Goal: Task Accomplishment & Management: Use online tool/utility

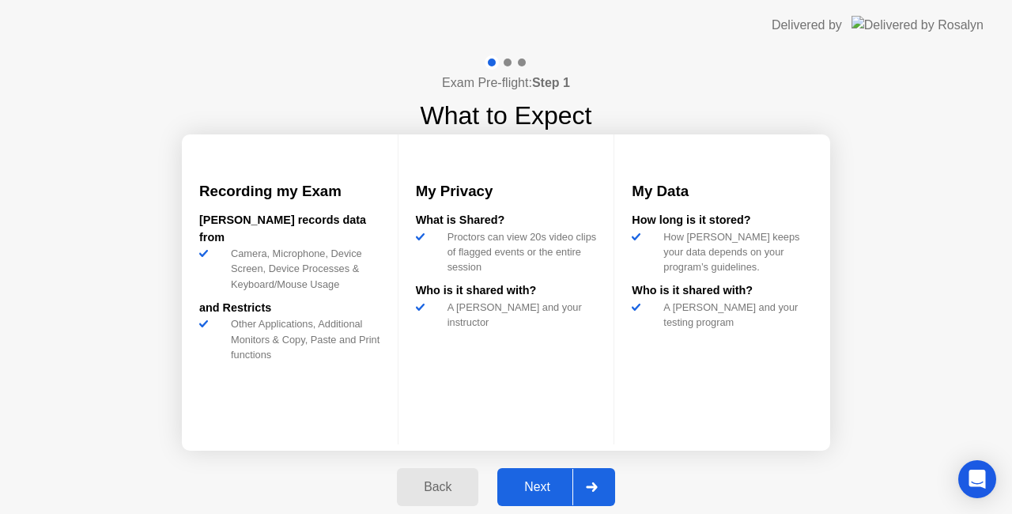
click at [541, 477] on button "Next" at bounding box center [556, 487] width 118 height 38
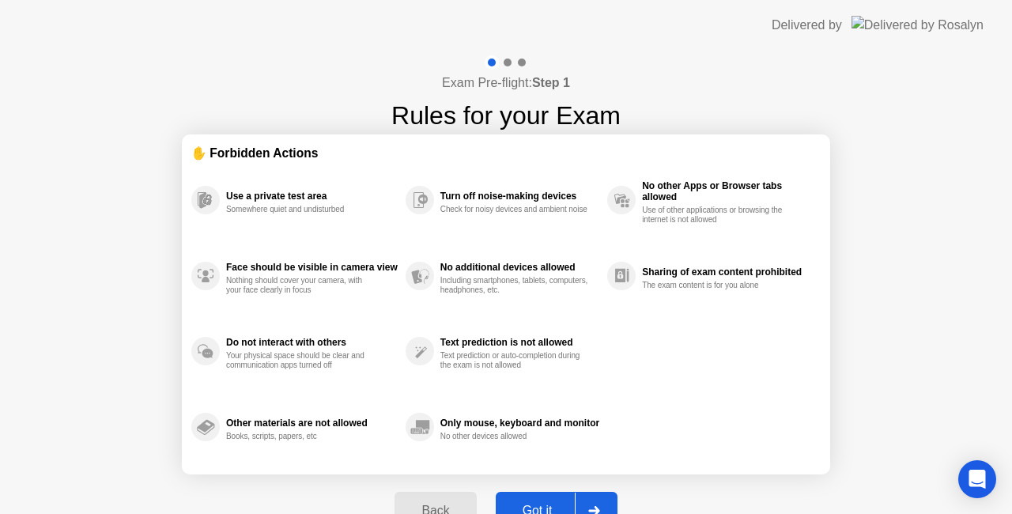
click at [977, 249] on div "Exam Pre-flight: Step 1 Rules for your Exam ✋ Forbidden Actions Use a private t…" at bounding box center [506, 301] width 1012 height 501
click at [612, 345] on div "Use a private test area Somewhere quiet and undisturbed Face should be visible …" at bounding box center [505, 313] width 629 height 303
click at [537, 504] on div "Got it" at bounding box center [538, 511] width 74 height 14
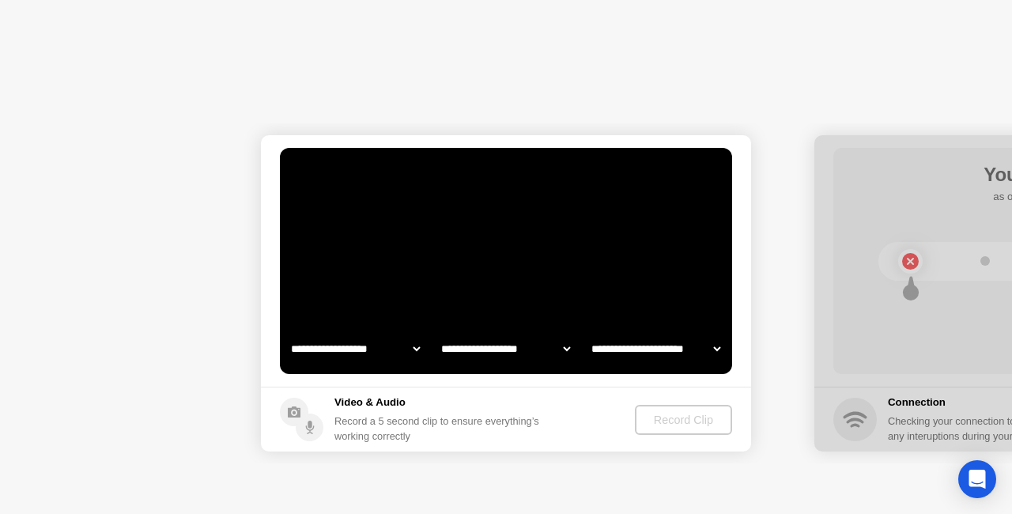
select select "**********"
select select "*******"
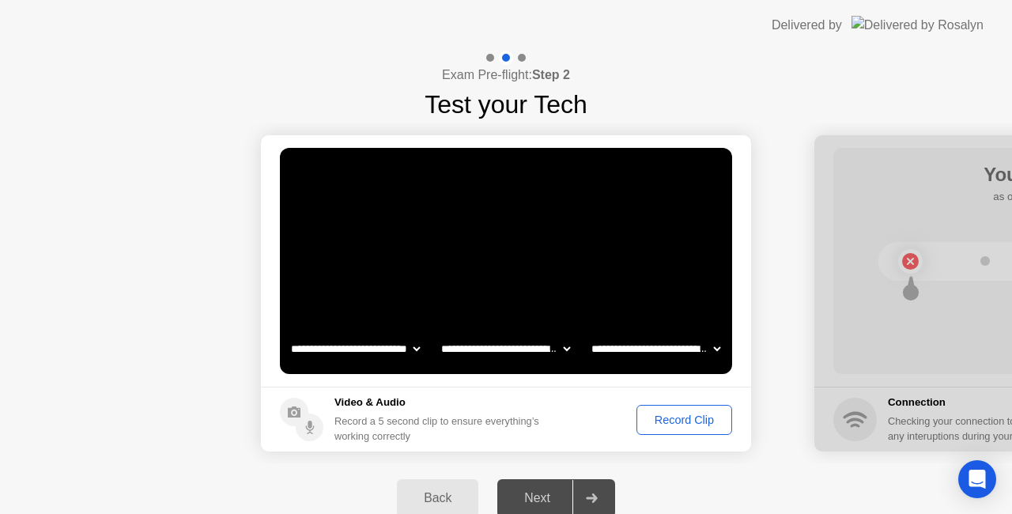
click at [554, 498] on div "Next" at bounding box center [537, 498] width 70 height 14
click at [683, 414] on div "Record Clip" at bounding box center [684, 420] width 85 height 13
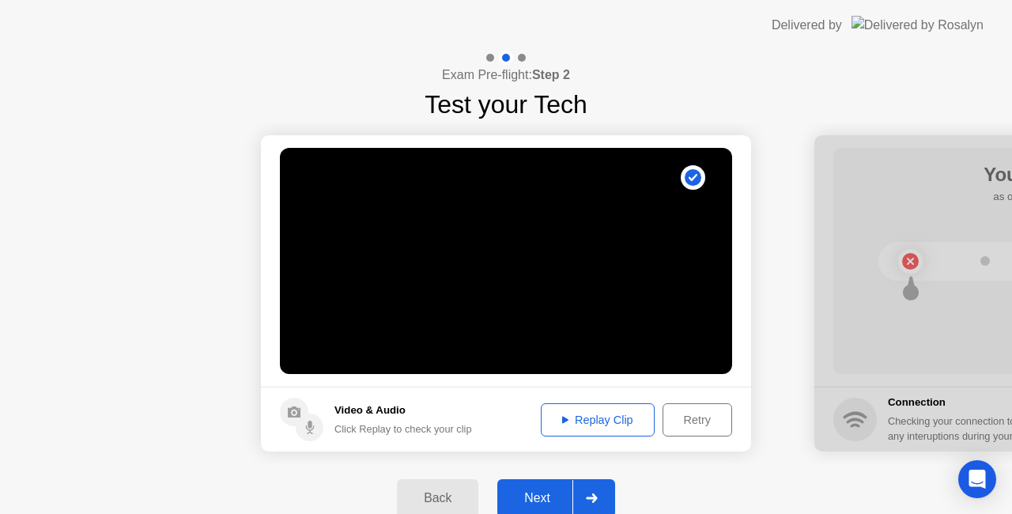
click at [534, 505] on div "Next" at bounding box center [537, 498] width 70 height 14
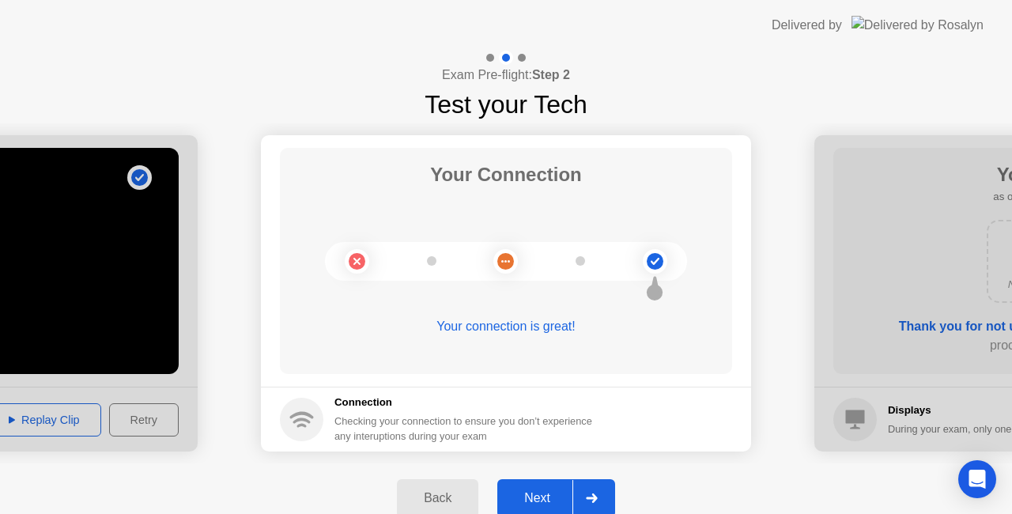
click at [534, 505] on div "Next" at bounding box center [537, 498] width 70 height 14
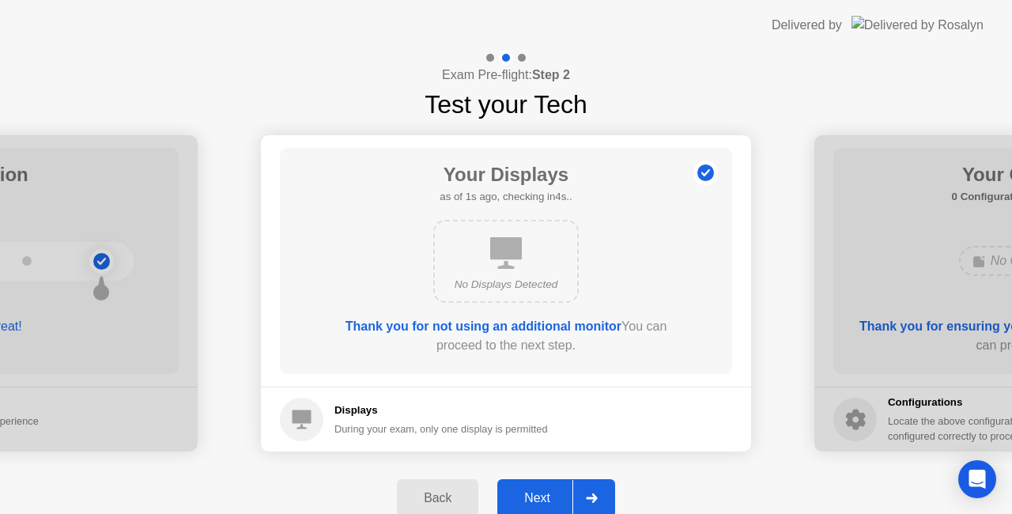
click at [534, 505] on div "Next" at bounding box center [537, 498] width 70 height 14
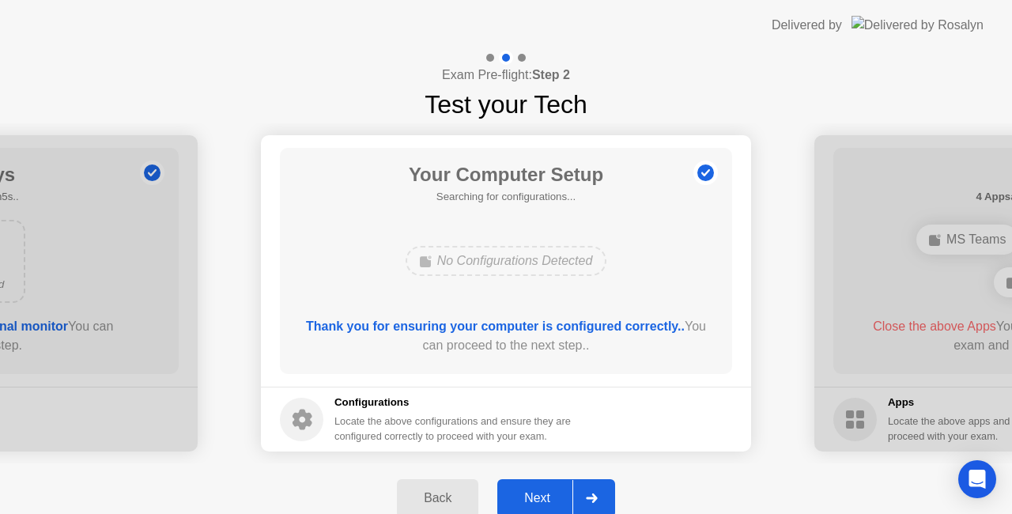
click at [534, 505] on div "Next" at bounding box center [537, 498] width 70 height 14
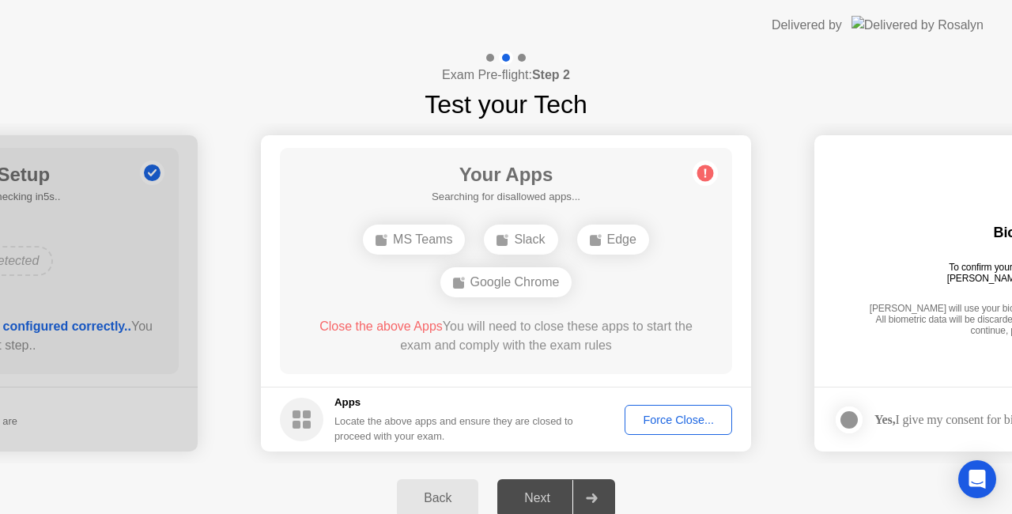
click at [534, 505] on div "Next" at bounding box center [537, 498] width 70 height 14
click at [667, 421] on div "Force Close..." at bounding box center [678, 420] width 96 height 13
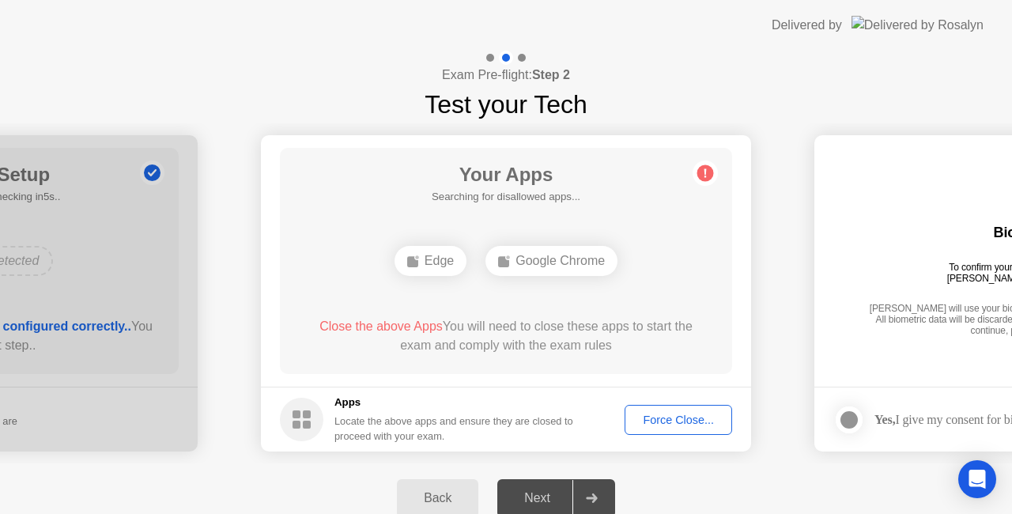
click at [656, 418] on div "Force Close..." at bounding box center [678, 420] width 96 height 13
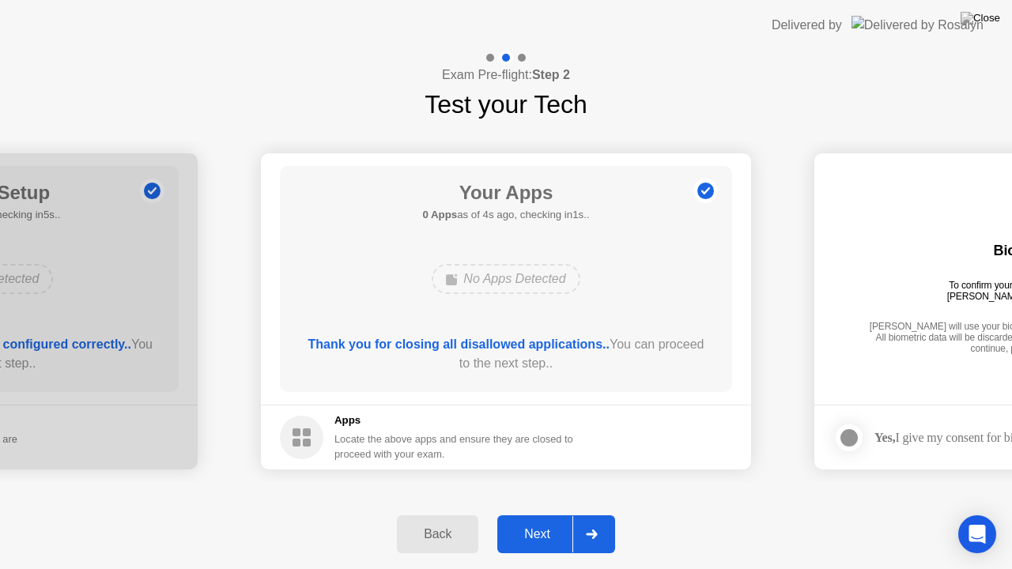
click at [530, 513] on div "Next" at bounding box center [537, 534] width 70 height 14
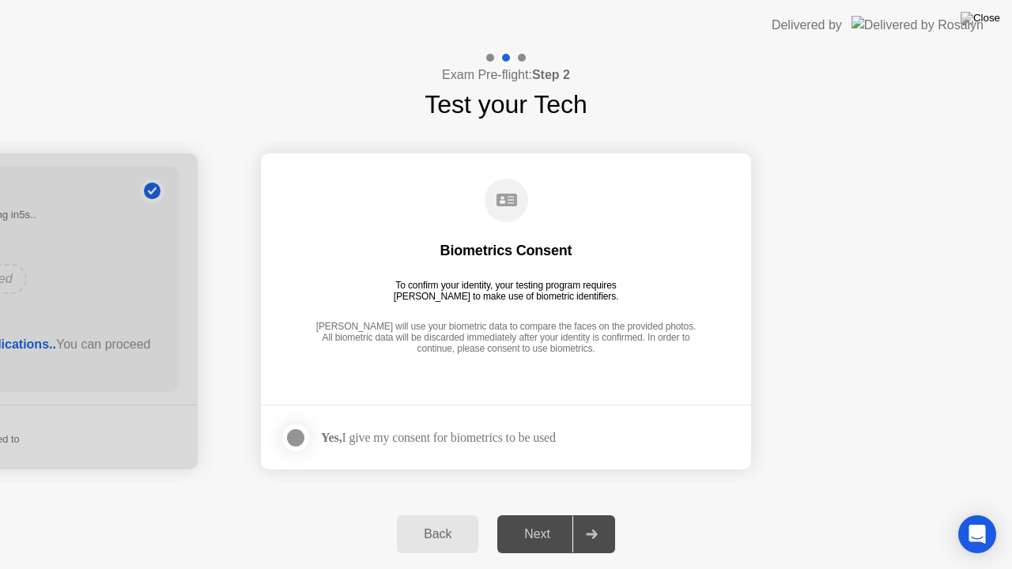
click at [543, 513] on div "Next" at bounding box center [537, 534] width 70 height 14
click at [291, 441] on div at bounding box center [295, 438] width 19 height 19
click at [535, 513] on div "Next" at bounding box center [537, 534] width 70 height 14
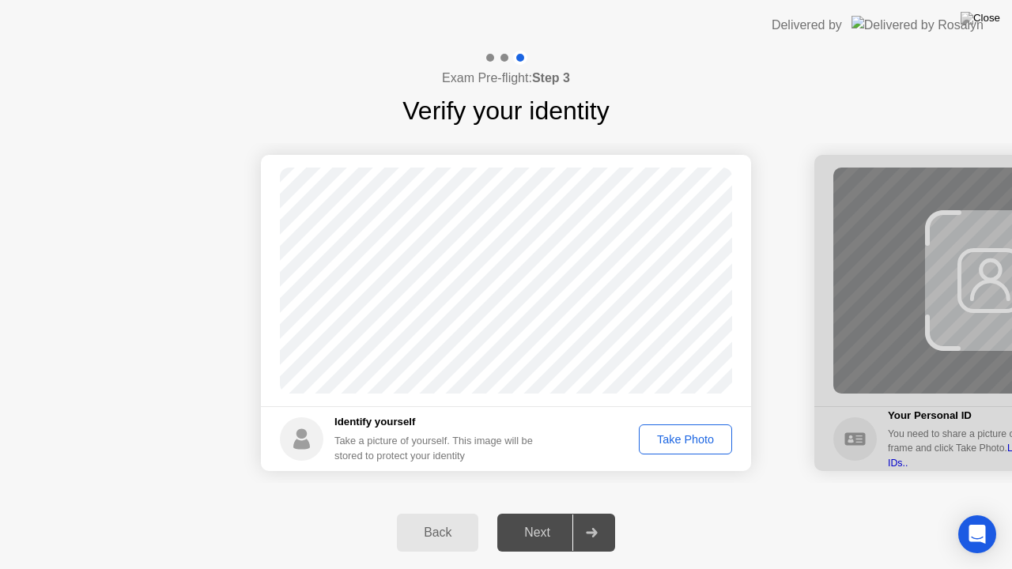
click at [688, 437] on div "Take Photo" at bounding box center [685, 439] width 82 height 13
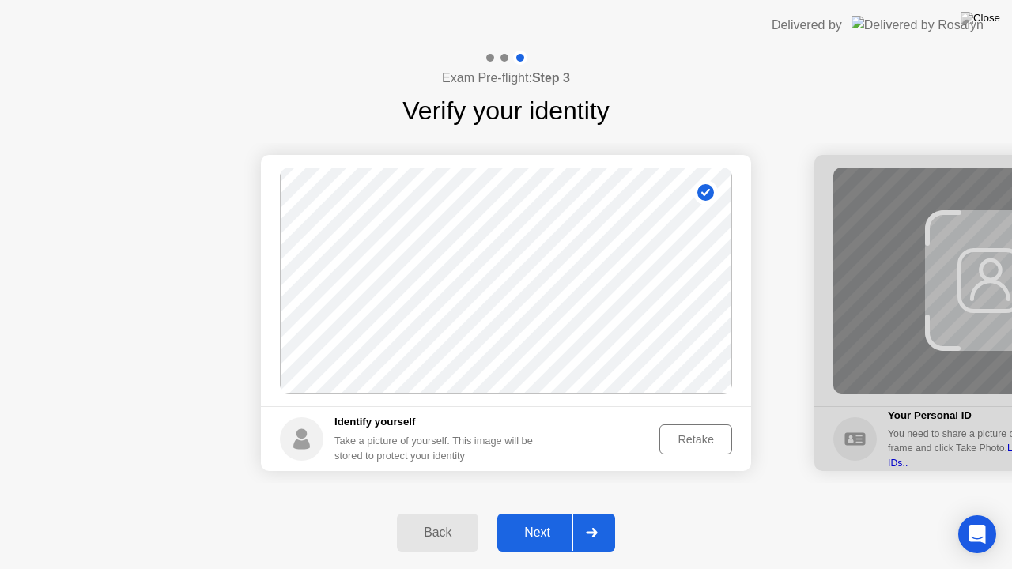
click at [535, 513] on div "Next" at bounding box center [537, 533] width 70 height 14
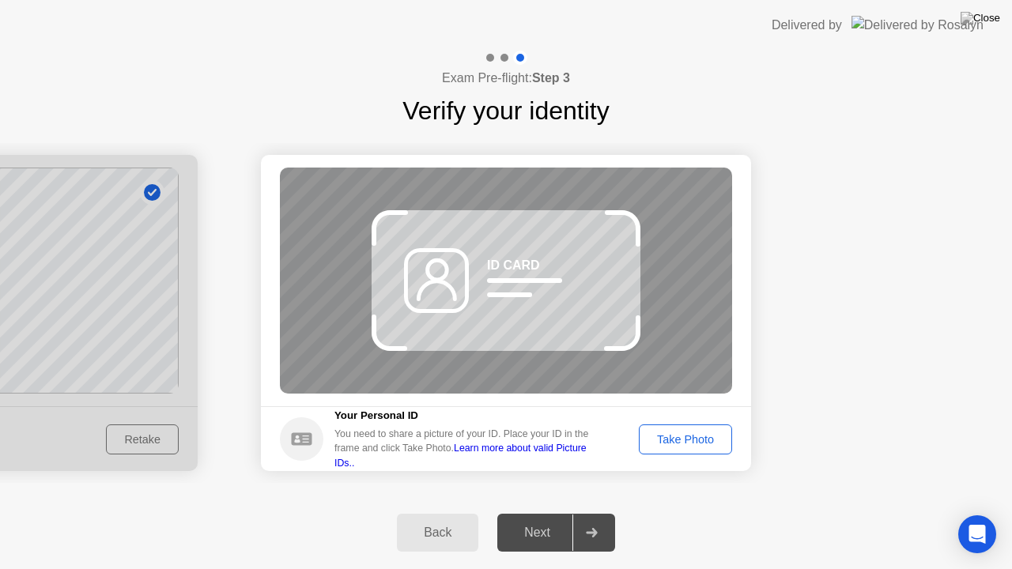
click at [535, 513] on div "Next" at bounding box center [537, 533] width 70 height 14
click at [679, 436] on div "Take Photo" at bounding box center [685, 439] width 82 height 13
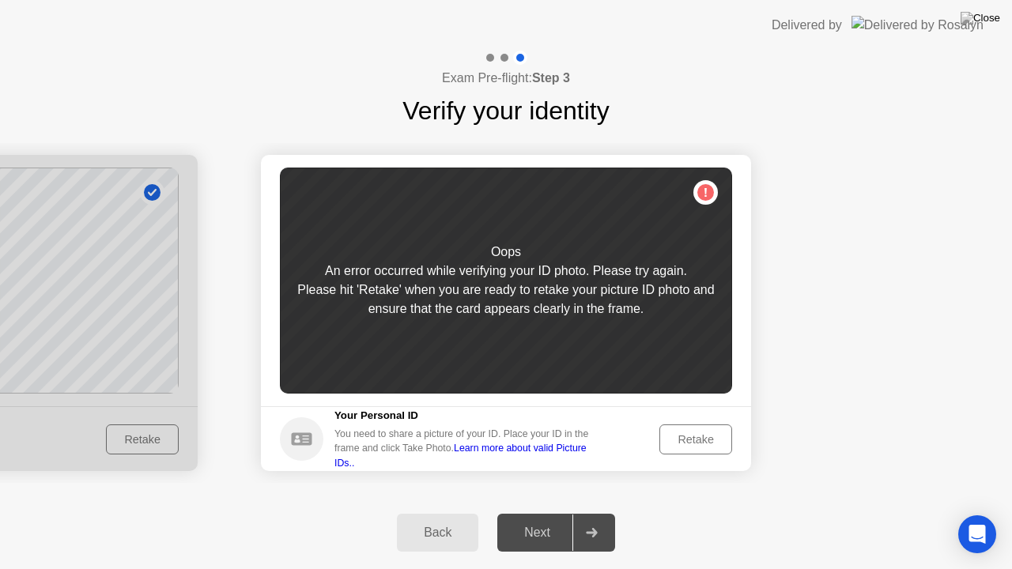
click at [690, 433] on div "Retake" at bounding box center [696, 439] width 62 height 13
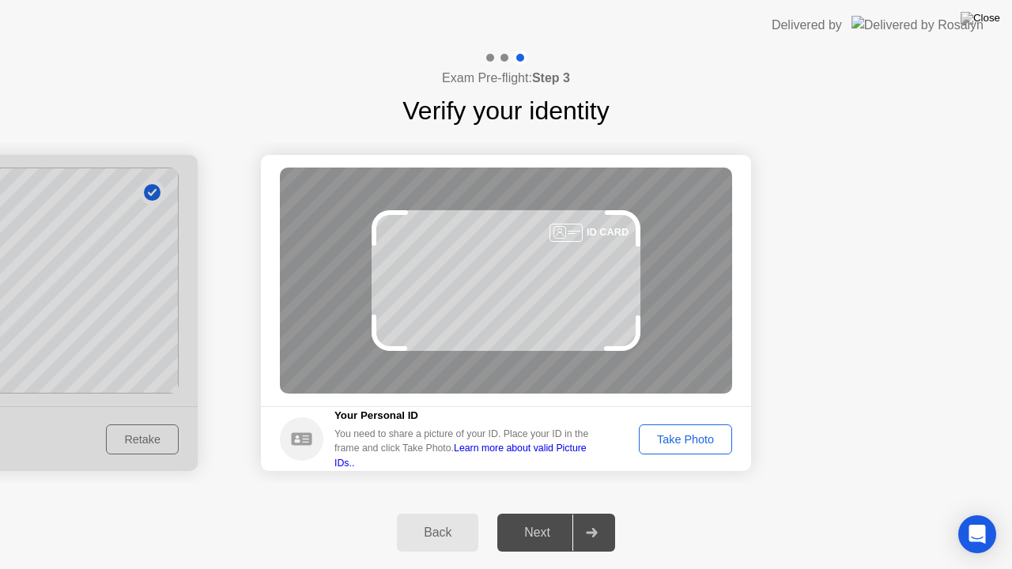
click at [654, 428] on button "Take Photo" at bounding box center [685, 440] width 93 height 30
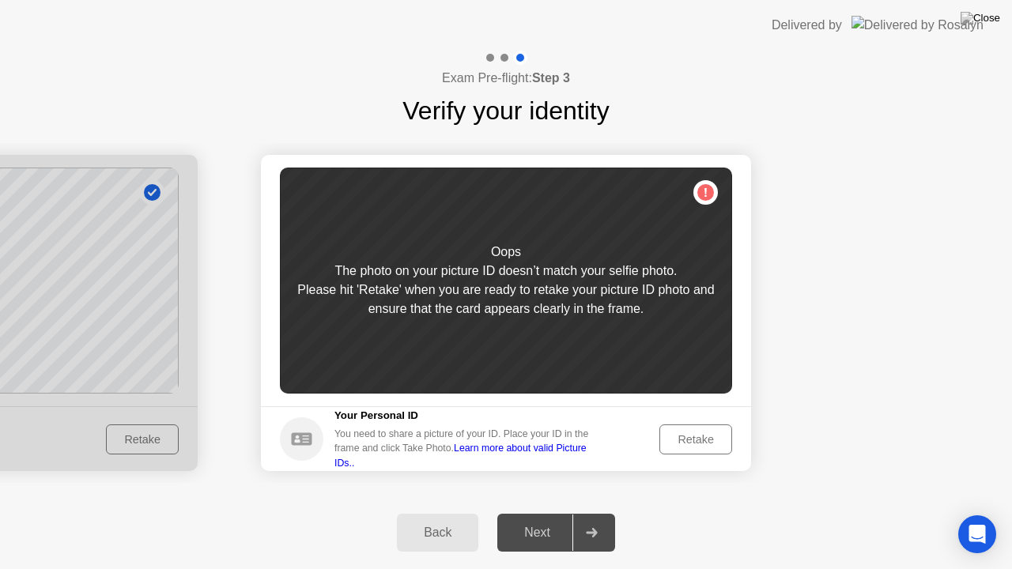
click at [671, 429] on button "Retake" at bounding box center [695, 440] width 73 height 30
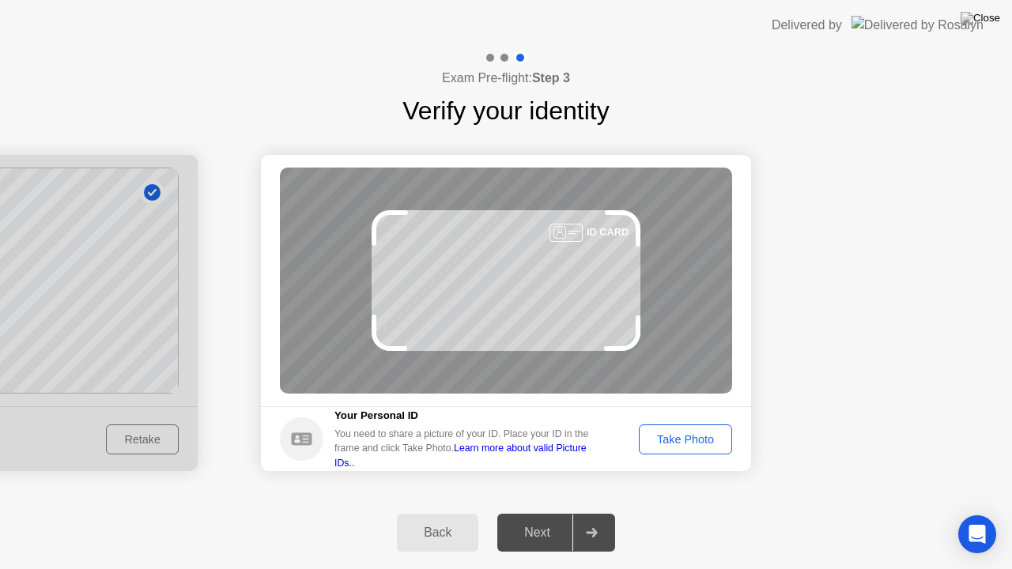
click at [670, 442] on div "Take Photo" at bounding box center [685, 439] width 82 height 13
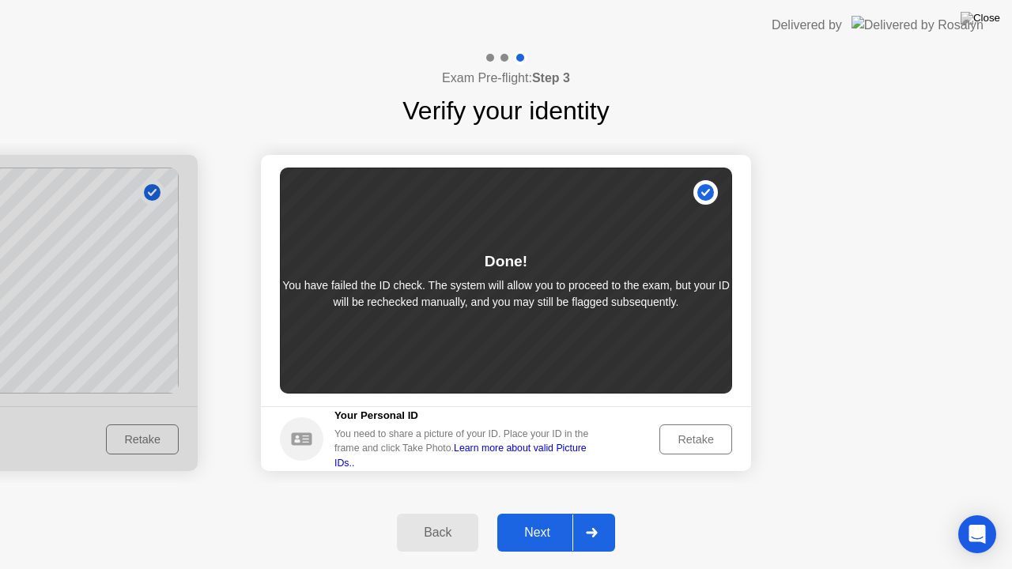
click at [538, 513] on div "Next" at bounding box center [537, 533] width 70 height 14
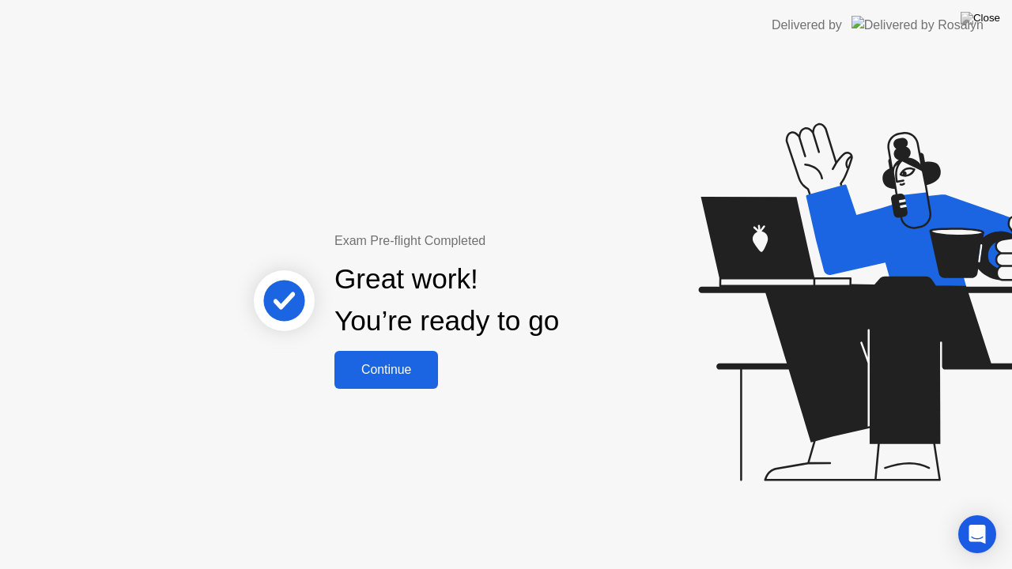
click at [402, 363] on div "Continue" at bounding box center [386, 370] width 94 height 14
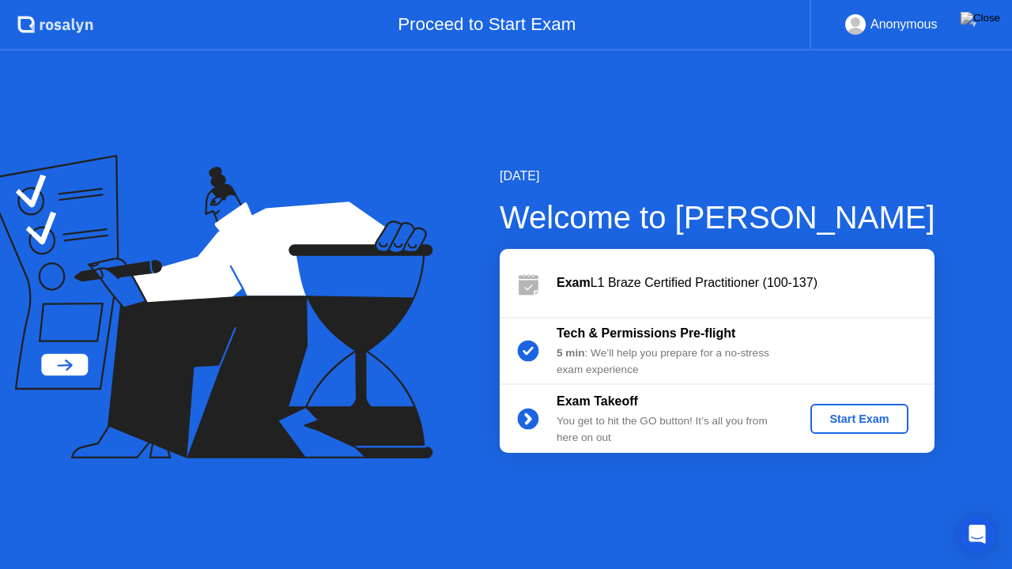
click at [877, 422] on div "Start Exam" at bounding box center [859, 419] width 85 height 13
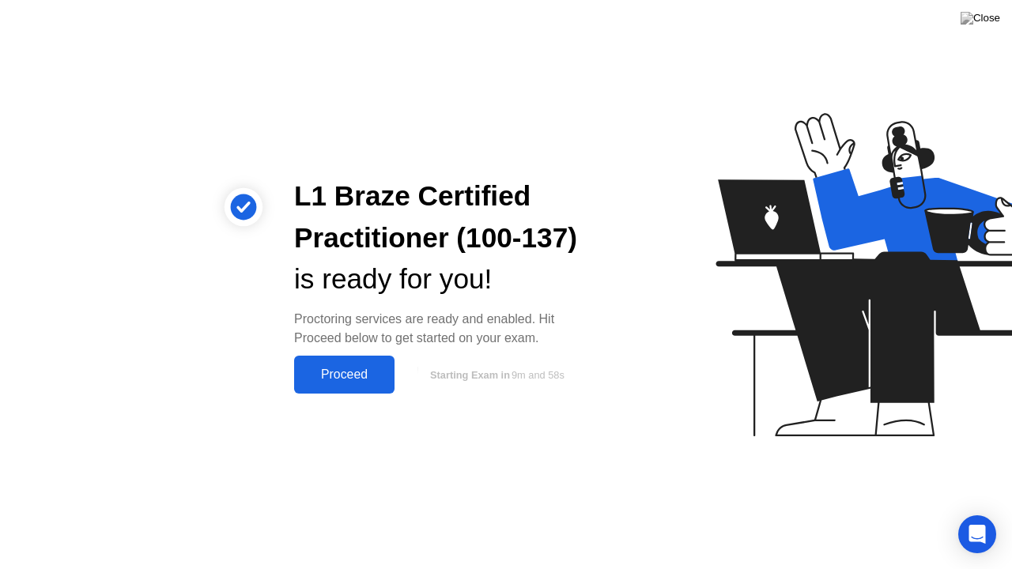
click at [367, 373] on div "Proceed" at bounding box center [344, 375] width 91 height 14
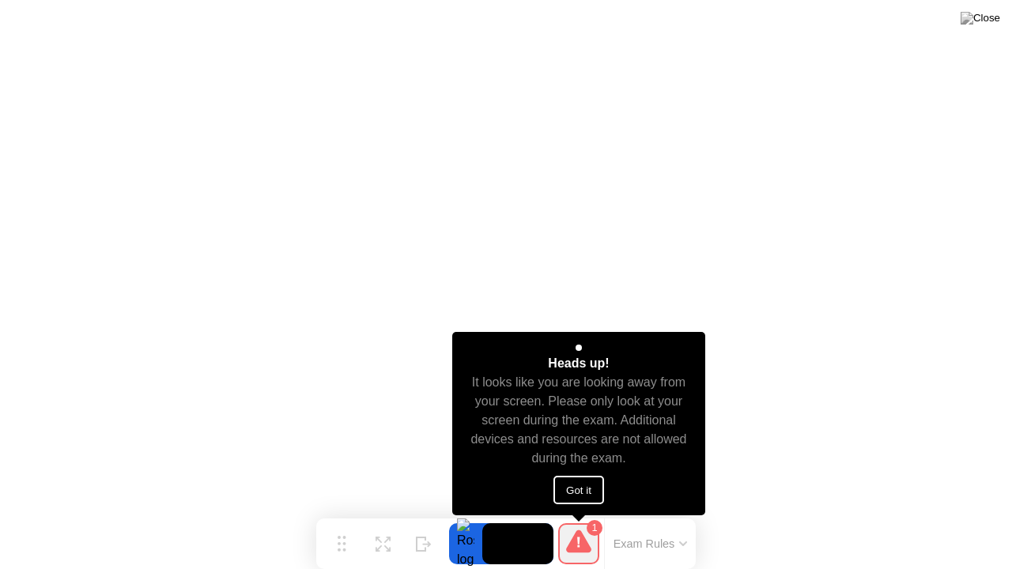
click at [571, 480] on button "Got it" at bounding box center [579, 490] width 51 height 28
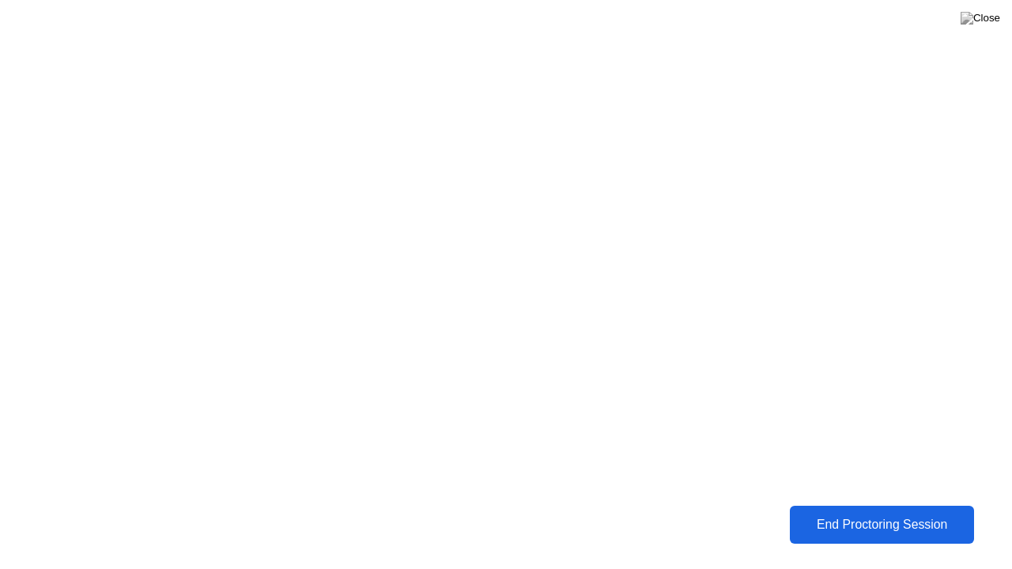
click at [911, 513] on button "End Proctoring Session" at bounding box center [882, 525] width 184 height 38
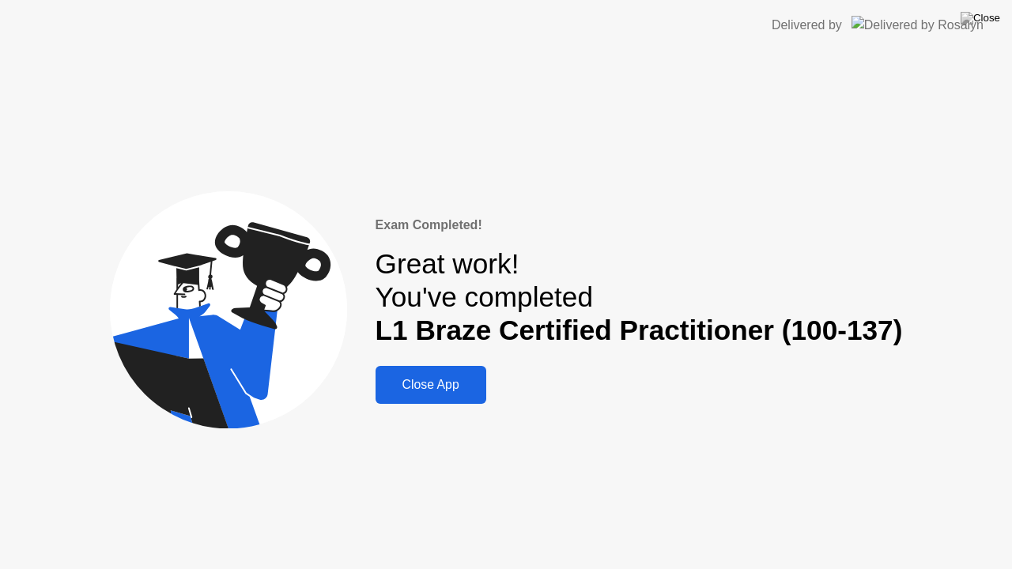
click at [398, 389] on div "Close App" at bounding box center [430, 385] width 101 height 14
